Goal: Use online tool/utility: Use online tool/utility

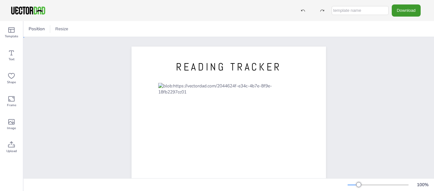
click at [80, 106] on div "READING TRACKER [DOMAIN_NAME]" at bounding box center [229, 172] width 411 height 271
click at [97, 98] on div "READING TRACKER [DOMAIN_NAME]" at bounding box center [229, 172] width 411 height 271
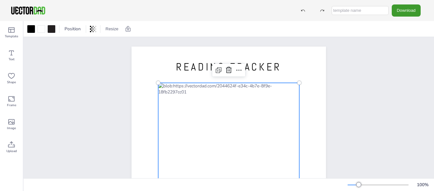
click at [230, 87] on div at bounding box center [228, 176] width 141 height 186
click at [230, 86] on div at bounding box center [228, 176] width 141 height 186
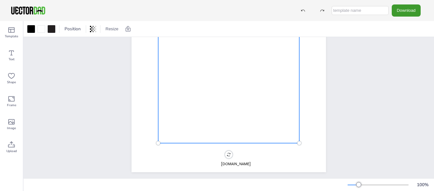
scroll to position [132, 0]
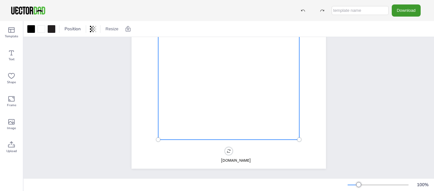
click at [198, 77] on div at bounding box center [228, 46] width 141 height 186
click at [268, 75] on div at bounding box center [228, 46] width 141 height 186
click at [335, 90] on div "READING TRACKER [DOMAIN_NAME]" at bounding box center [228, 42] width 249 height 271
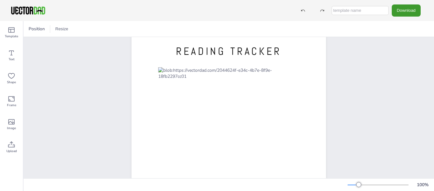
scroll to position [0, 0]
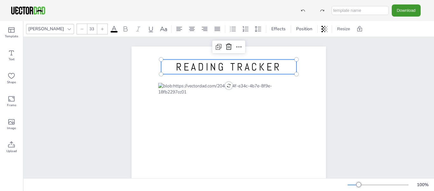
click at [246, 61] on span "READING TRACKER" at bounding box center [229, 66] width 106 height 13
click at [275, 65] on span "READING TRACKER" at bounding box center [229, 66] width 106 height 13
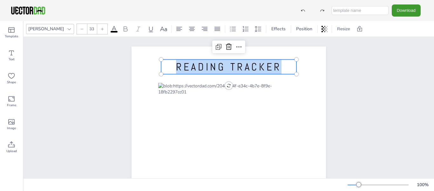
click at [275, 65] on span "READING TRACKER" at bounding box center [229, 66] width 106 height 13
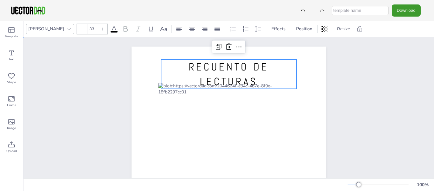
click at [332, 80] on div "RECUENTO DE LECTURAS [DOMAIN_NAME] RECUENTO DE LECTURAS" at bounding box center [229, 172] width 214 height 252
click at [262, 69] on span "RECUENTO DE LECTURAS" at bounding box center [229, 74] width 80 height 28
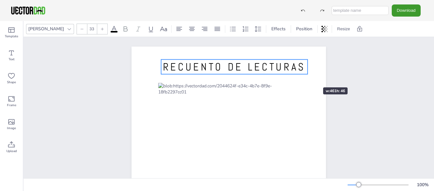
drag, startPoint x: 293, startPoint y: 75, endPoint x: 304, endPoint y: 76, distance: 10.5
click at [364, 86] on div "RECUENTO DE LECTURAS [DOMAIN_NAME]" at bounding box center [229, 172] width 411 height 271
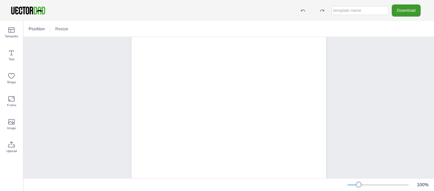
scroll to position [94, 0]
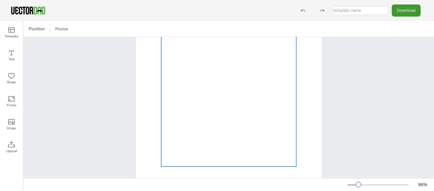
click at [193, 110] on div at bounding box center [229, 76] width 136 height 179
click at [192, 109] on div at bounding box center [229, 76] width 136 height 179
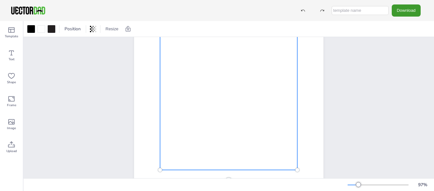
scroll to position [94, 0]
click at [192, 109] on div at bounding box center [229, 78] width 138 height 182
click at [213, 115] on div at bounding box center [229, 78] width 138 height 182
click at [193, 152] on div at bounding box center [229, 78] width 138 height 182
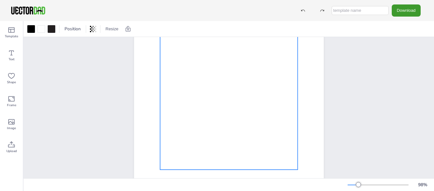
click at [384, 84] on div "RECUENTO DE LECTURAS [DOMAIN_NAME]" at bounding box center [229, 74] width 411 height 265
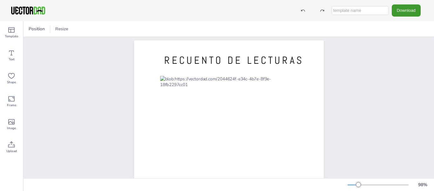
scroll to position [3, 0]
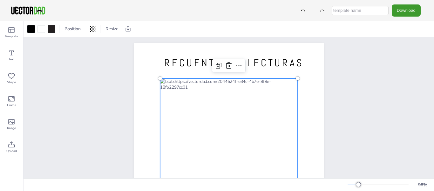
click at [273, 79] on div at bounding box center [229, 169] width 138 height 182
click at [274, 84] on div at bounding box center [229, 169] width 138 height 182
